Goal: Transaction & Acquisition: Purchase product/service

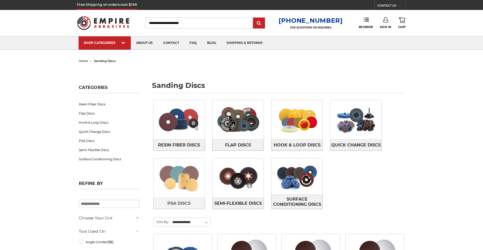
click at [181, 171] on img at bounding box center [179, 178] width 51 height 36
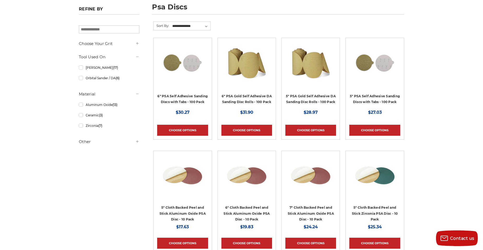
scroll to position [52, 0]
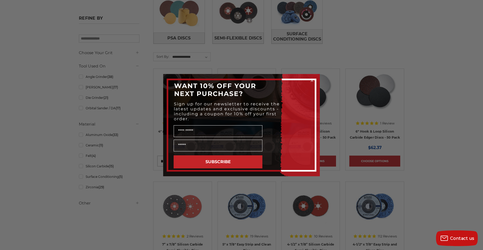
scroll to position [183, 0]
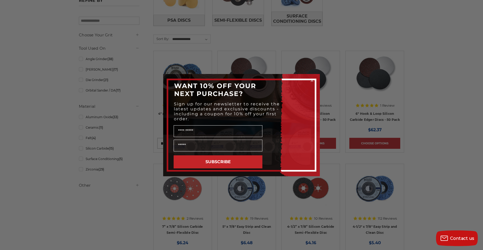
click at [140, 148] on div "Close dialog WANT 10% OFF YOUR NEXT PURCHASE? Sign up for our newsletter to rec…" at bounding box center [241, 125] width 483 height 250
click at [468, 118] on div "Close dialog WANT 10% OFF YOUR NEXT PURCHASE? Sign up for our newsletter to rec…" at bounding box center [241, 125] width 483 height 250
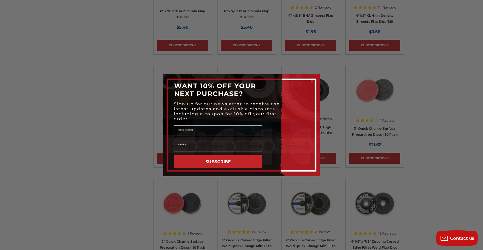
scroll to position [1071, 0]
click at [312, 81] on circle "Close dialog" at bounding box center [312, 80] width 5 height 5
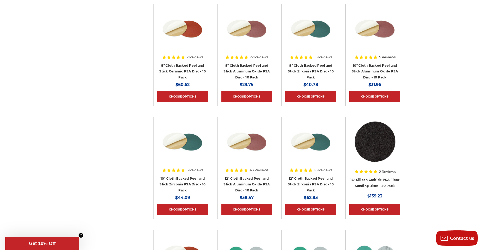
scroll to position [2378, 0]
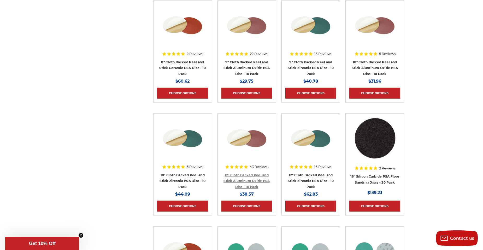
click at [252, 178] on link "12" Cloth Backed Peel and Stick Aluminum Oxide PSA Disc - 10 Pack" at bounding box center [247, 181] width 46 height 16
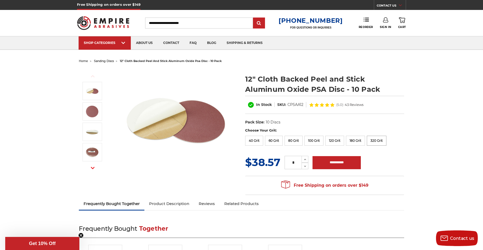
click at [379, 141] on label "320 Grit" at bounding box center [377, 141] width 20 height 10
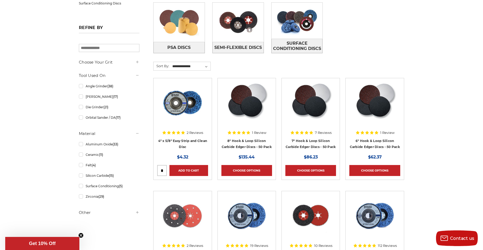
scroll to position [78, 0]
